Goal: Navigation & Orientation: Find specific page/section

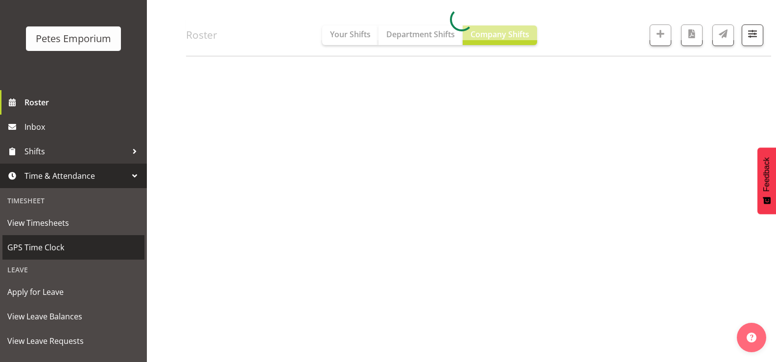
scroll to position [87, 0]
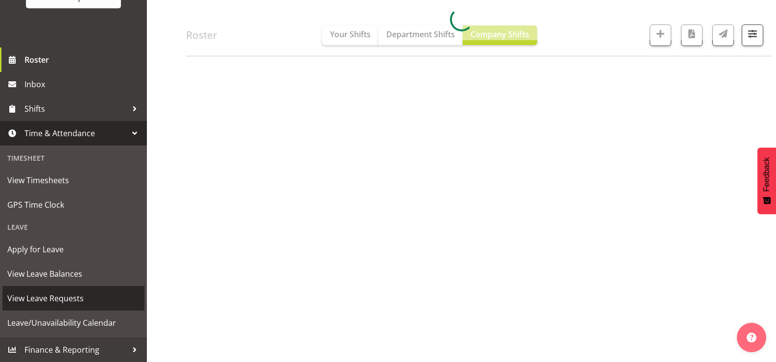
click at [102, 304] on span "View Leave Requests" at bounding box center [73, 298] width 132 height 15
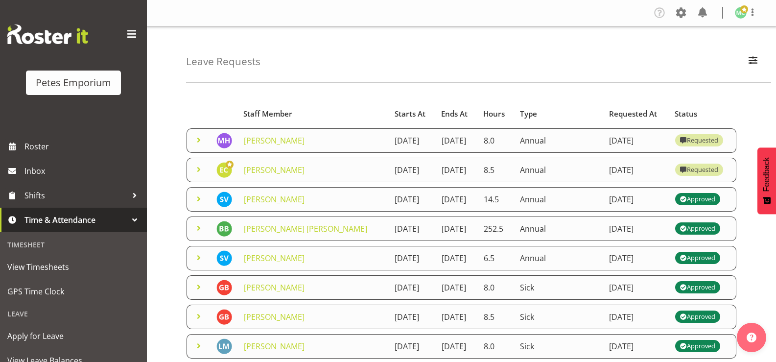
click at [197, 146] on span at bounding box center [199, 140] width 12 height 12
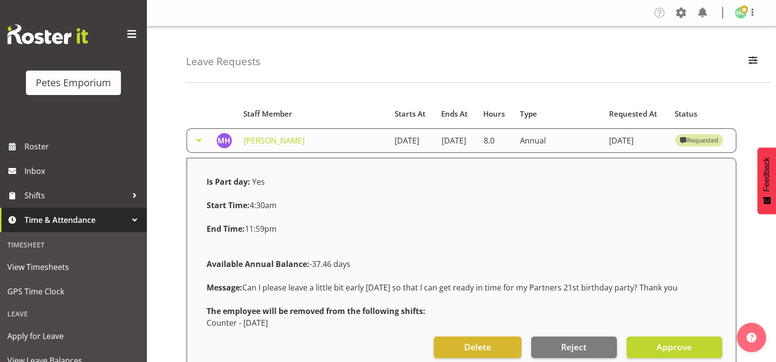
click at [197, 146] on span at bounding box center [199, 140] width 12 height 12
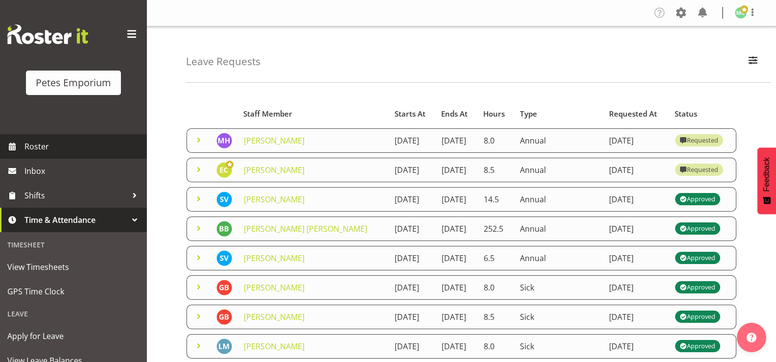
click at [80, 145] on span "Roster" at bounding box center [83, 146] width 118 height 15
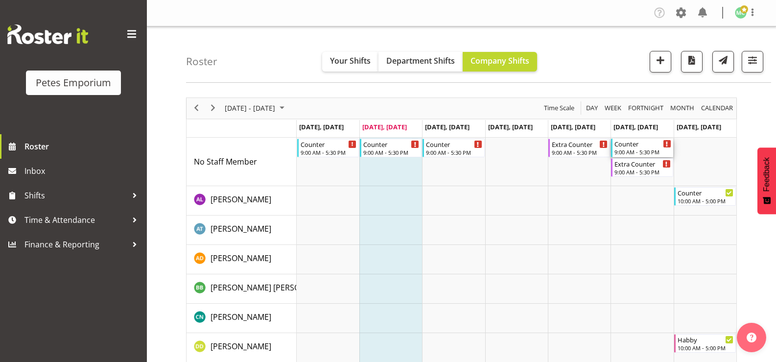
click at [634, 154] on div "9:00 AM - 5:30 PM" at bounding box center [643, 152] width 56 height 8
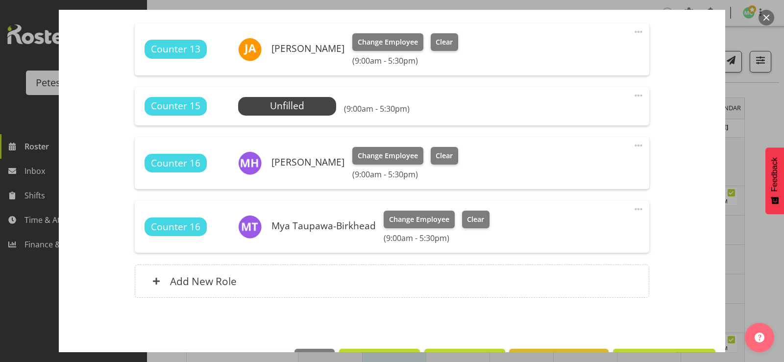
scroll to position [294, 0]
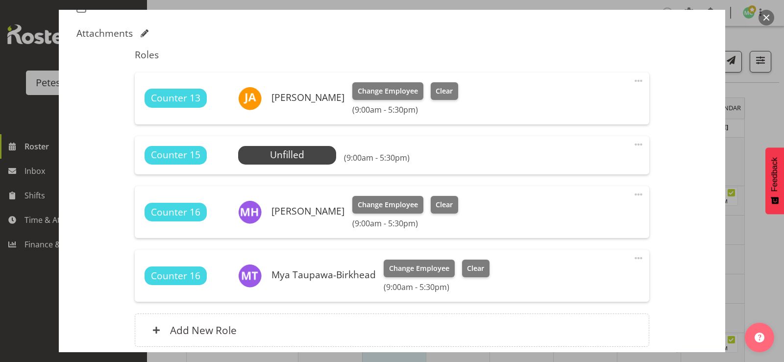
click at [762, 19] on button "button" at bounding box center [766, 18] width 16 height 16
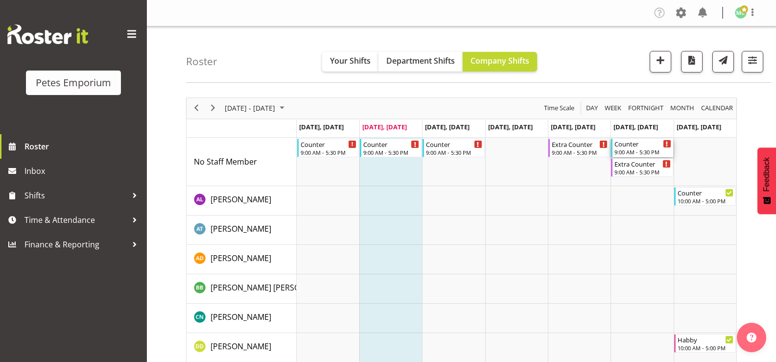
click at [631, 150] on div "9:00 AM - 5:30 PM" at bounding box center [643, 152] width 56 height 8
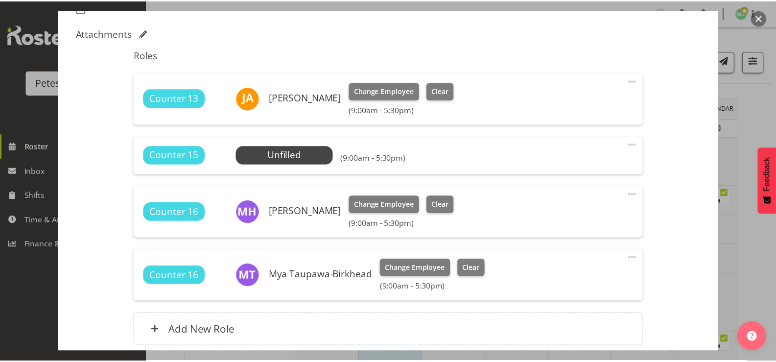
scroll to position [245, 0]
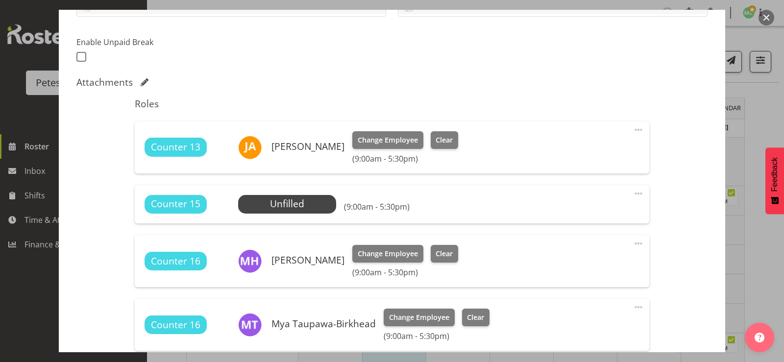
click at [764, 16] on button "button" at bounding box center [766, 18] width 16 height 16
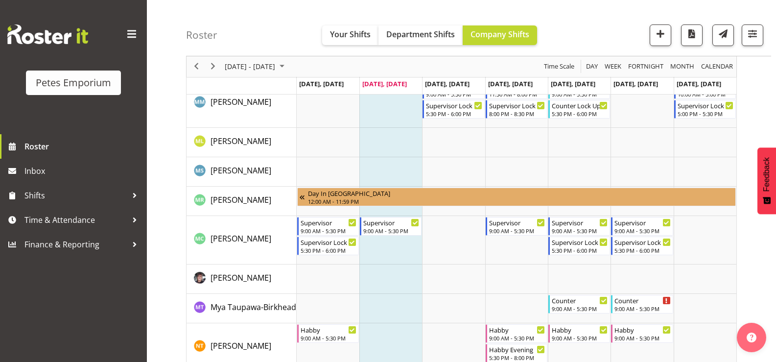
scroll to position [686, 0]
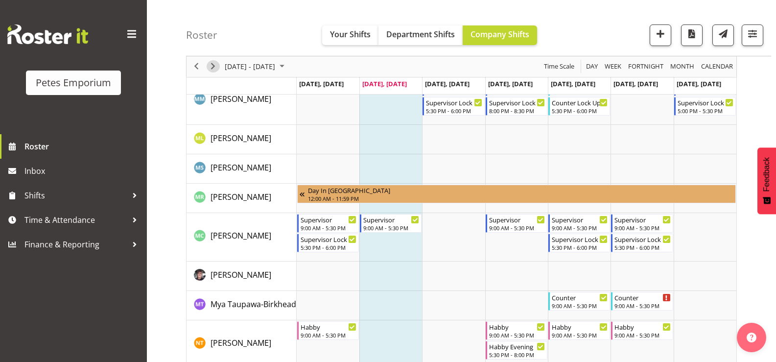
click at [212, 69] on span "Next" at bounding box center [213, 67] width 12 height 12
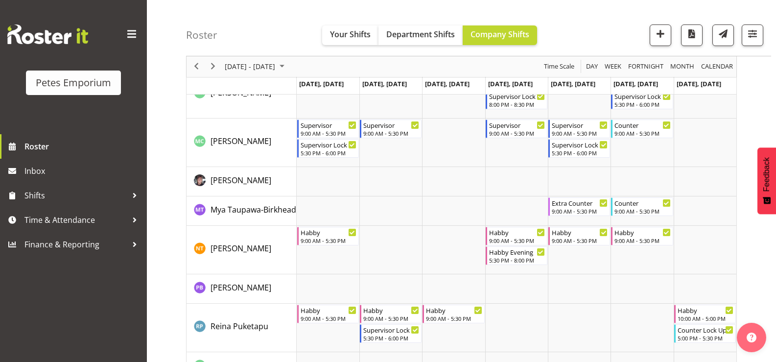
scroll to position [784, 0]
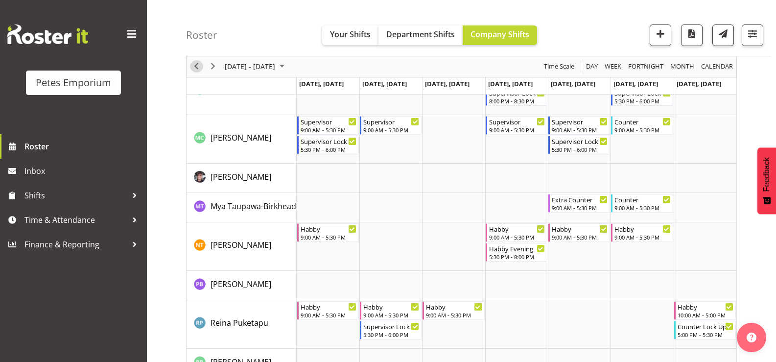
click at [199, 67] on span "Previous" at bounding box center [197, 67] width 12 height 12
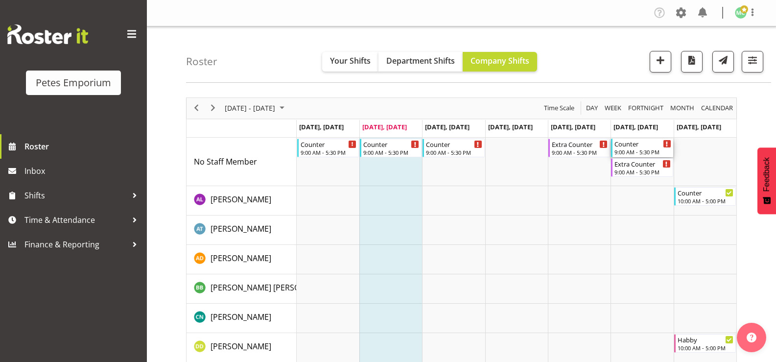
click at [621, 148] on div "Counter 9:00 AM - 5:30 PM" at bounding box center [643, 148] width 56 height 19
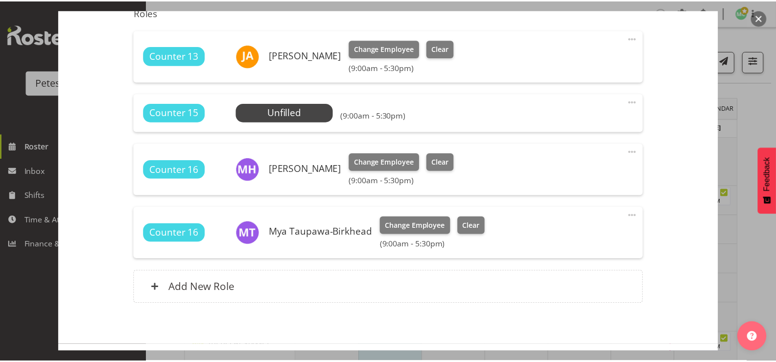
scroll to position [343, 0]
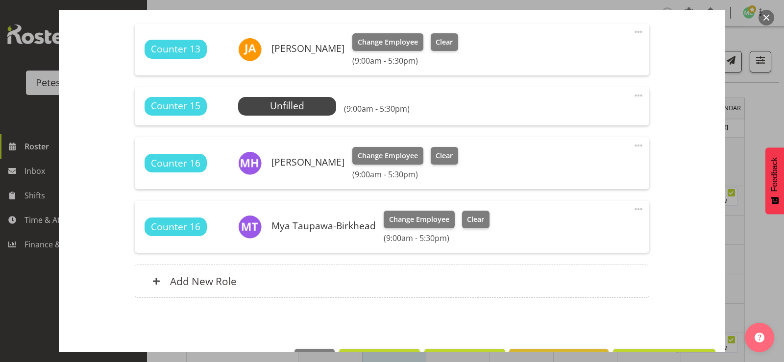
click at [765, 15] on button "button" at bounding box center [766, 18] width 16 height 16
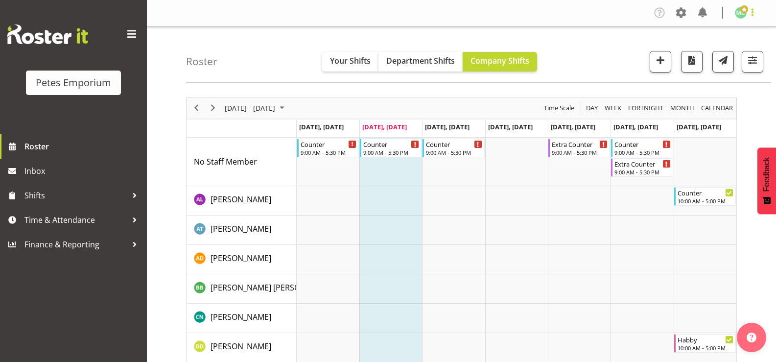
click at [752, 15] on span at bounding box center [753, 12] width 12 height 12
click at [701, 51] on link "Log Out" at bounding box center [712, 52] width 94 height 18
